Goal: Transaction & Acquisition: Purchase product/service

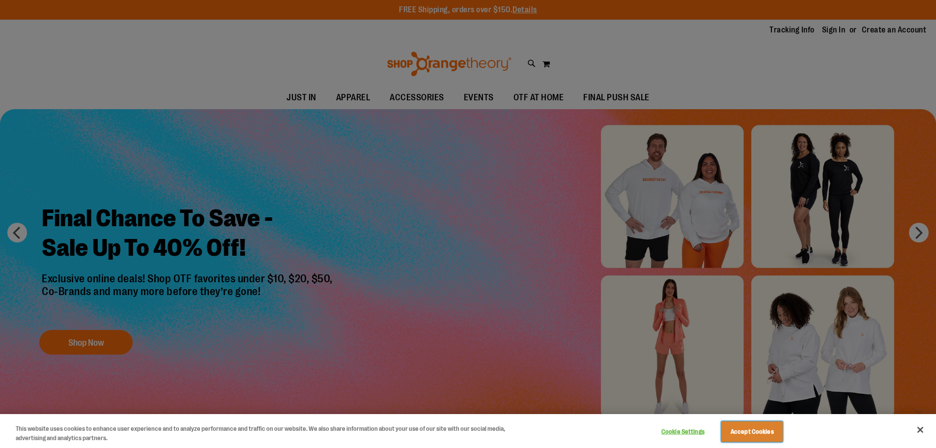
click at [754, 428] on button "Accept Cookies" at bounding box center [751, 431] width 61 height 21
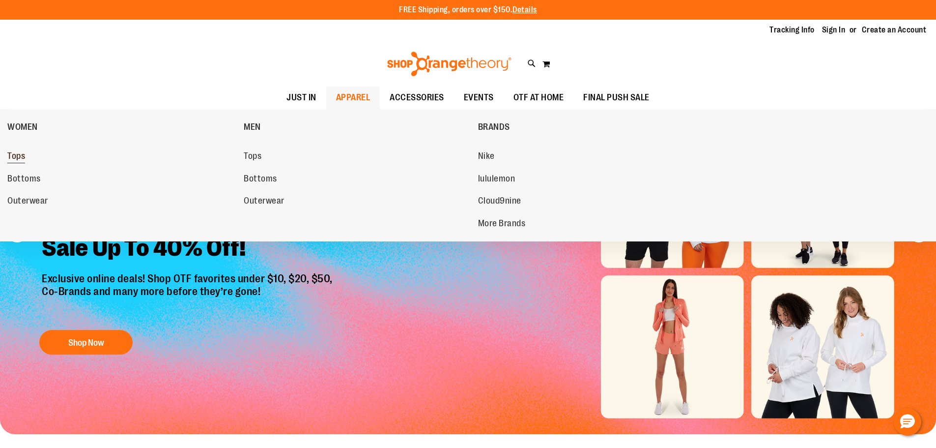
click at [22, 153] on span "Tops" at bounding box center [16, 157] width 18 height 12
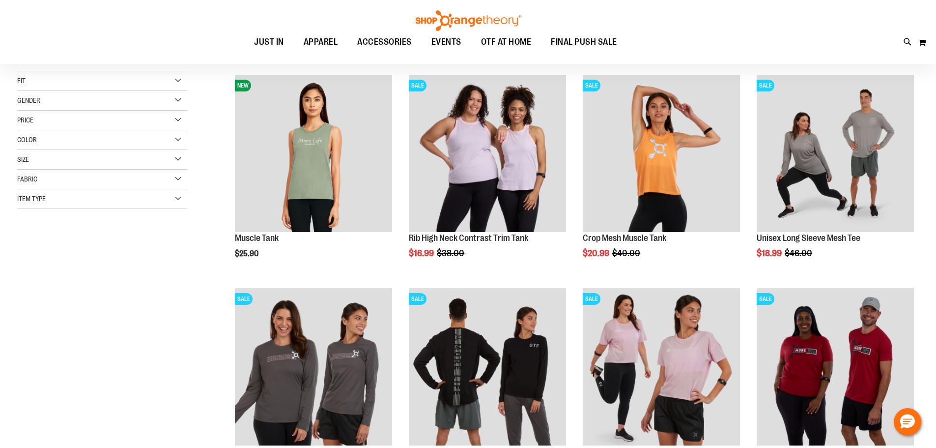
scroll to position [147, 0]
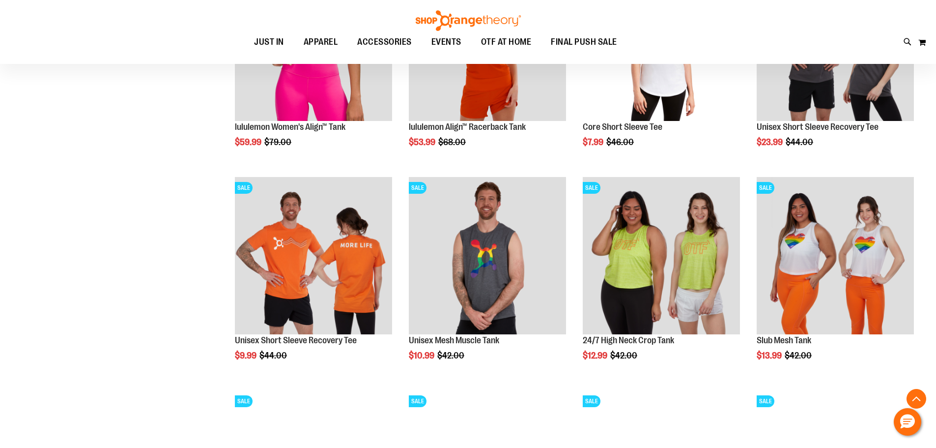
scroll to position [933, 0]
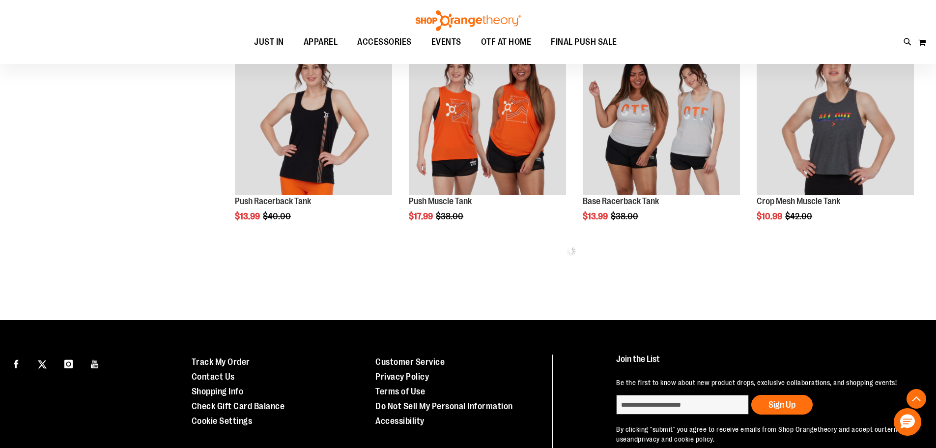
scroll to position [1228, 0]
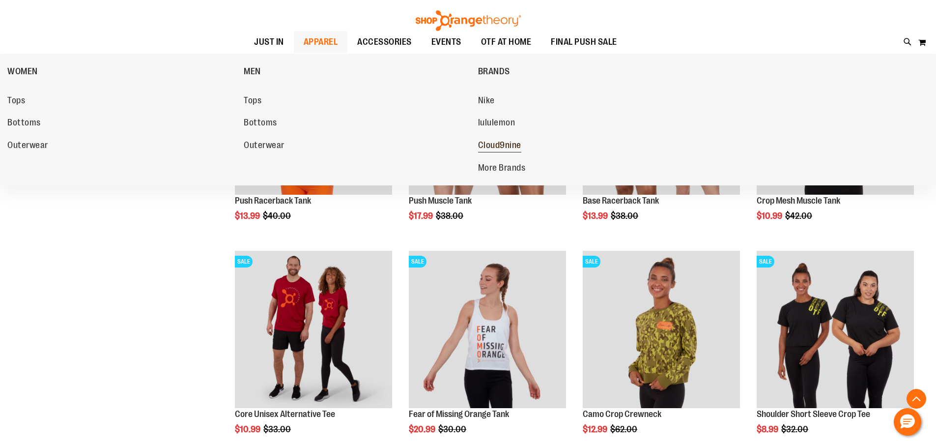
click at [509, 142] on span "Cloud9nine" at bounding box center [499, 146] width 43 height 12
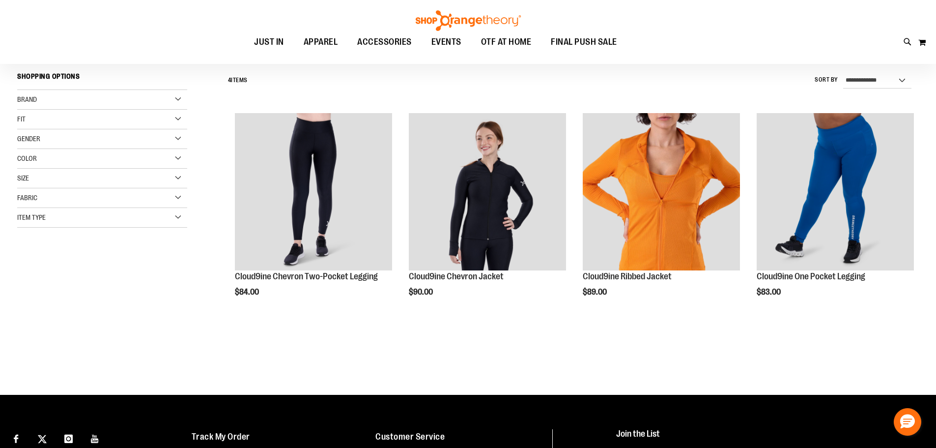
scroll to position [147, 0]
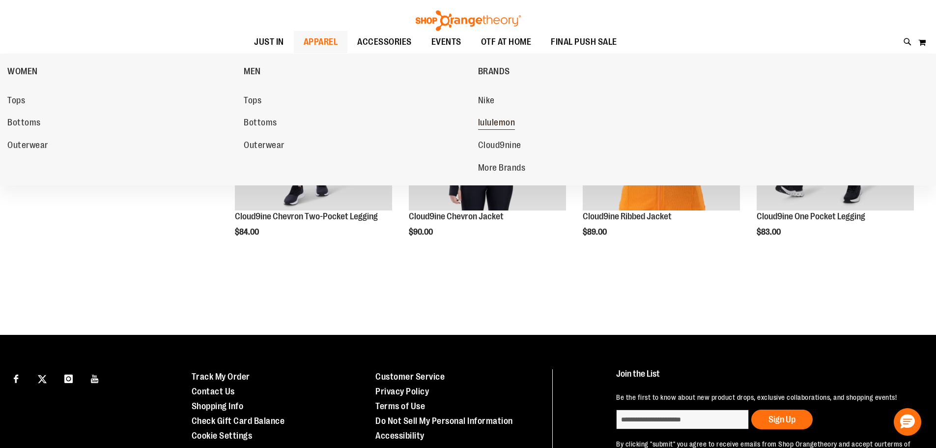
click at [494, 125] on span "lululemon" at bounding box center [496, 123] width 37 height 12
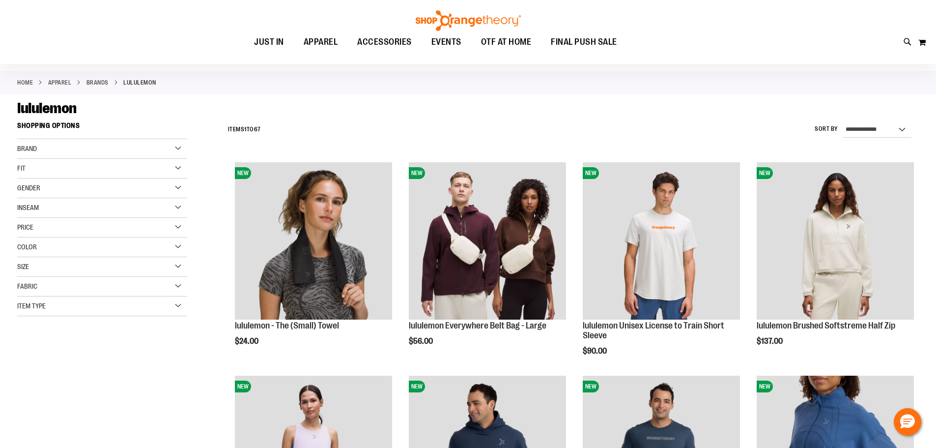
scroll to position [98, 0]
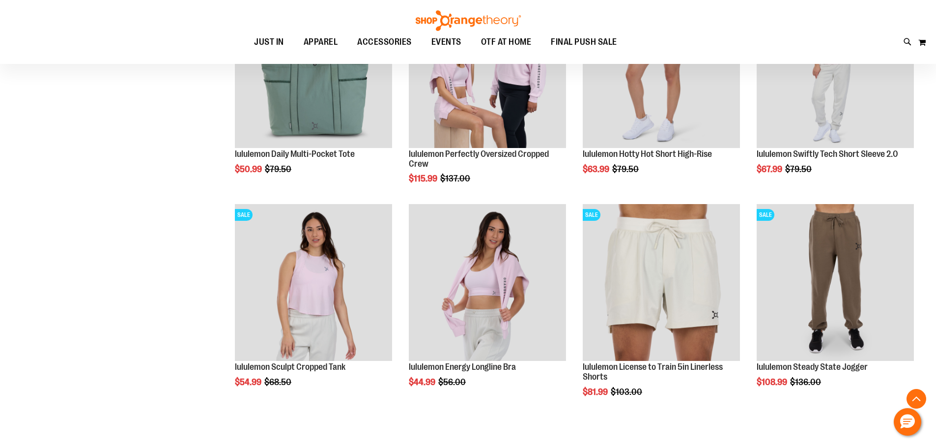
scroll to position [1081, 0]
